Goal: Check status

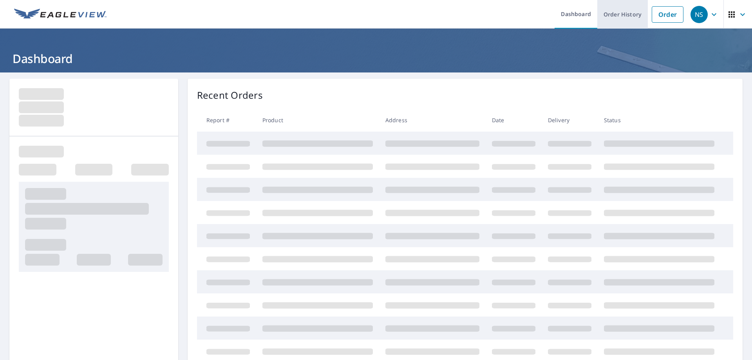
click at [634, 13] on link "Order History" at bounding box center [622, 14] width 51 height 29
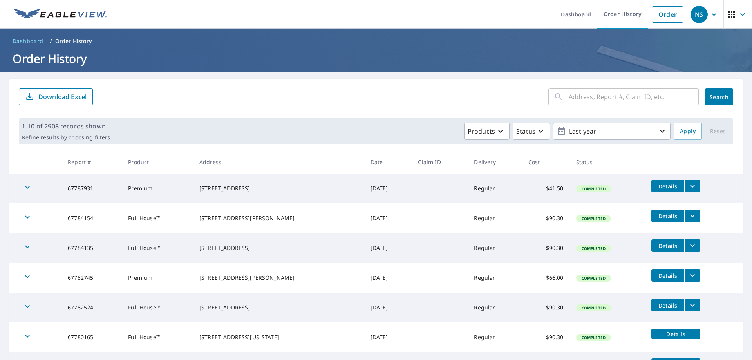
click at [583, 106] on input "text" at bounding box center [634, 97] width 130 height 22
paste input "4607"
type input "4607"
click button "Search" at bounding box center [719, 96] width 28 height 17
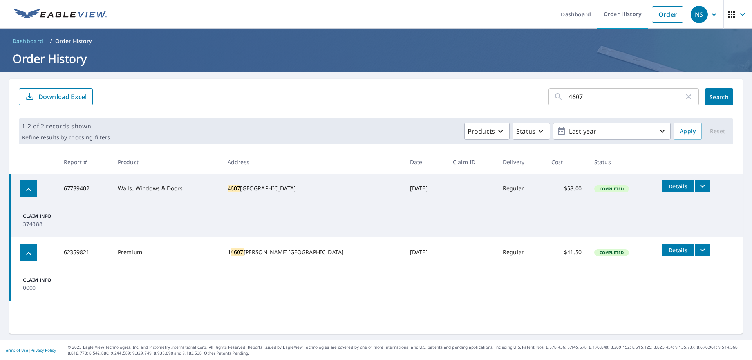
click at [53, 12] on img at bounding box center [60, 15] width 92 height 12
